Goal: Task Accomplishment & Management: Manage account settings

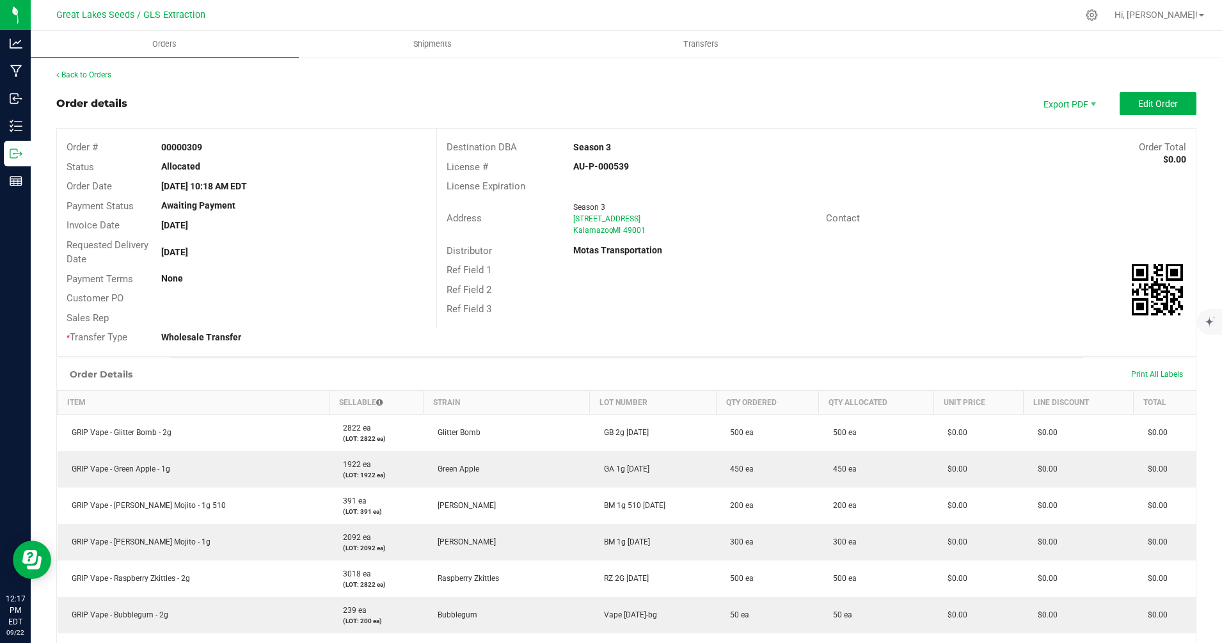
drag, startPoint x: 0, startPoint y: 0, endPoint x: 473, endPoint y: 61, distance: 477.4
click at [1138, 102] on span "Edit Order" at bounding box center [1158, 104] width 40 height 10
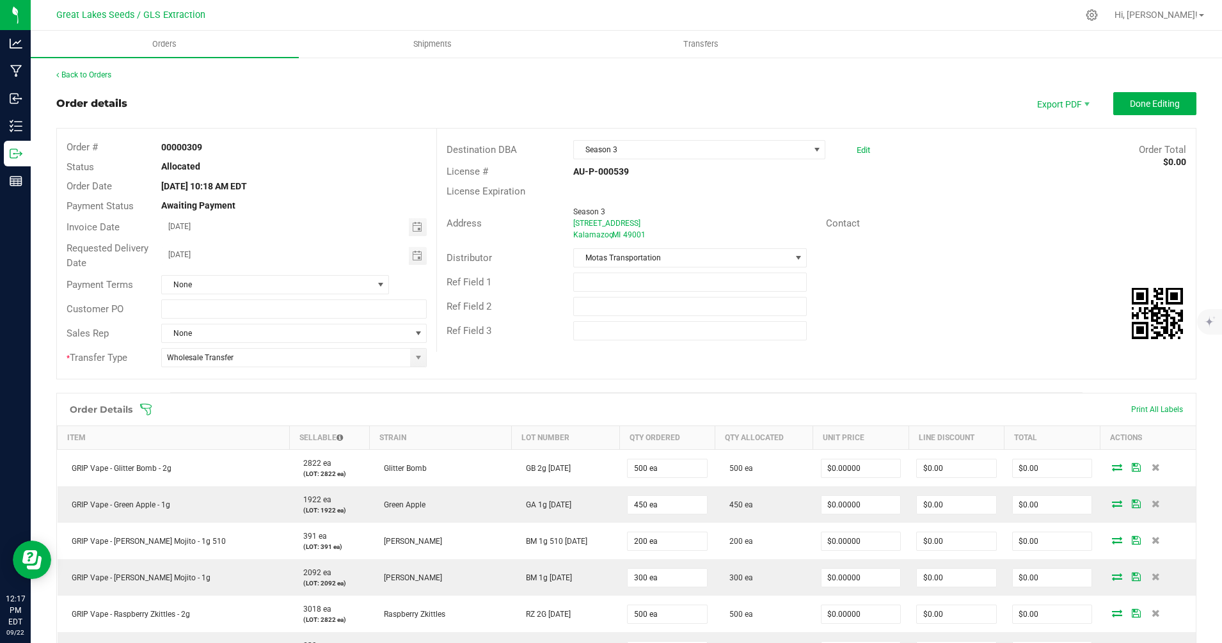
click at [145, 411] on icon at bounding box center [145, 409] width 13 height 13
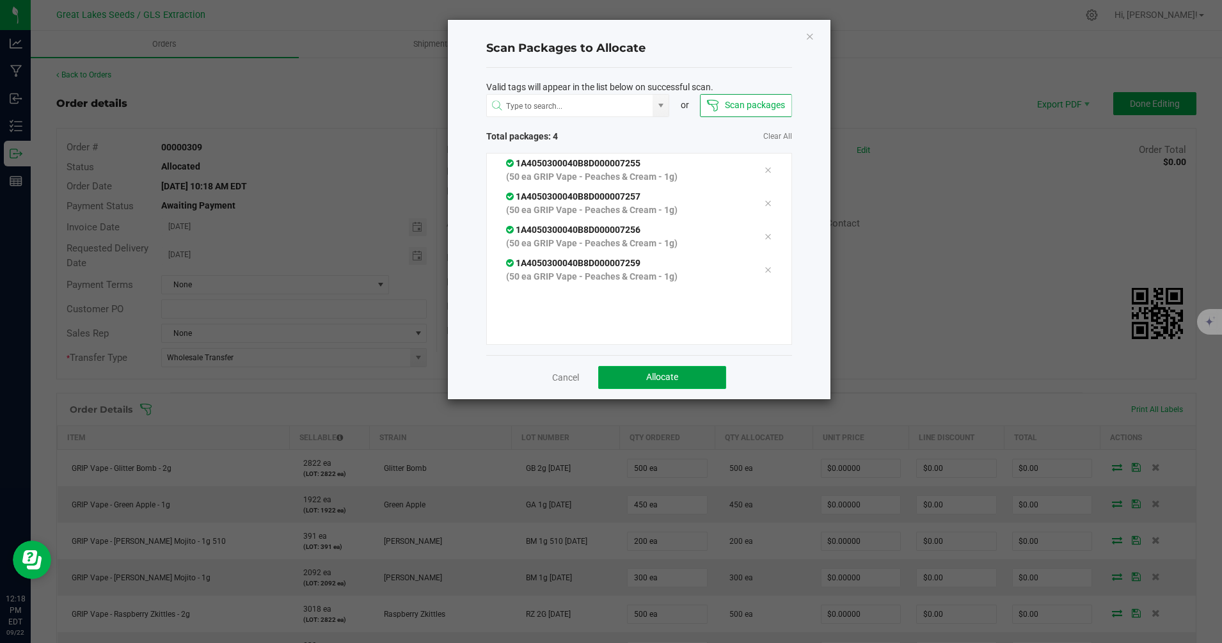
click at [688, 370] on button "Allocate" at bounding box center [662, 377] width 128 height 23
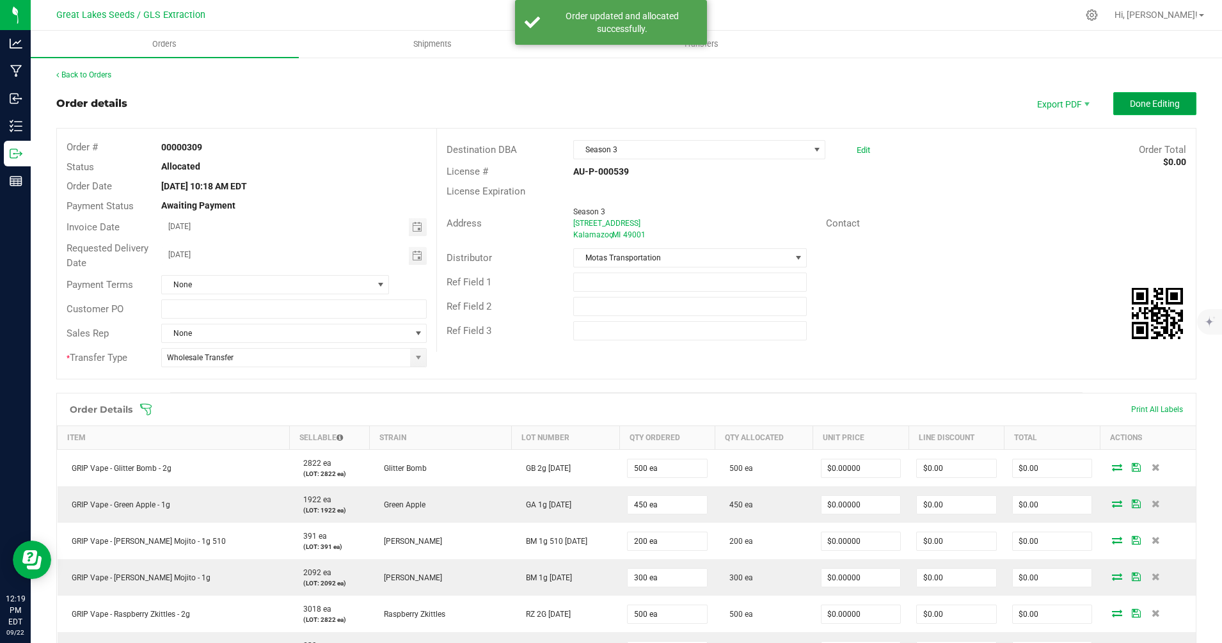
click at [1138, 107] on span "Done Editing" at bounding box center [1155, 104] width 50 height 10
